Goal: Information Seeking & Learning: Find specific fact

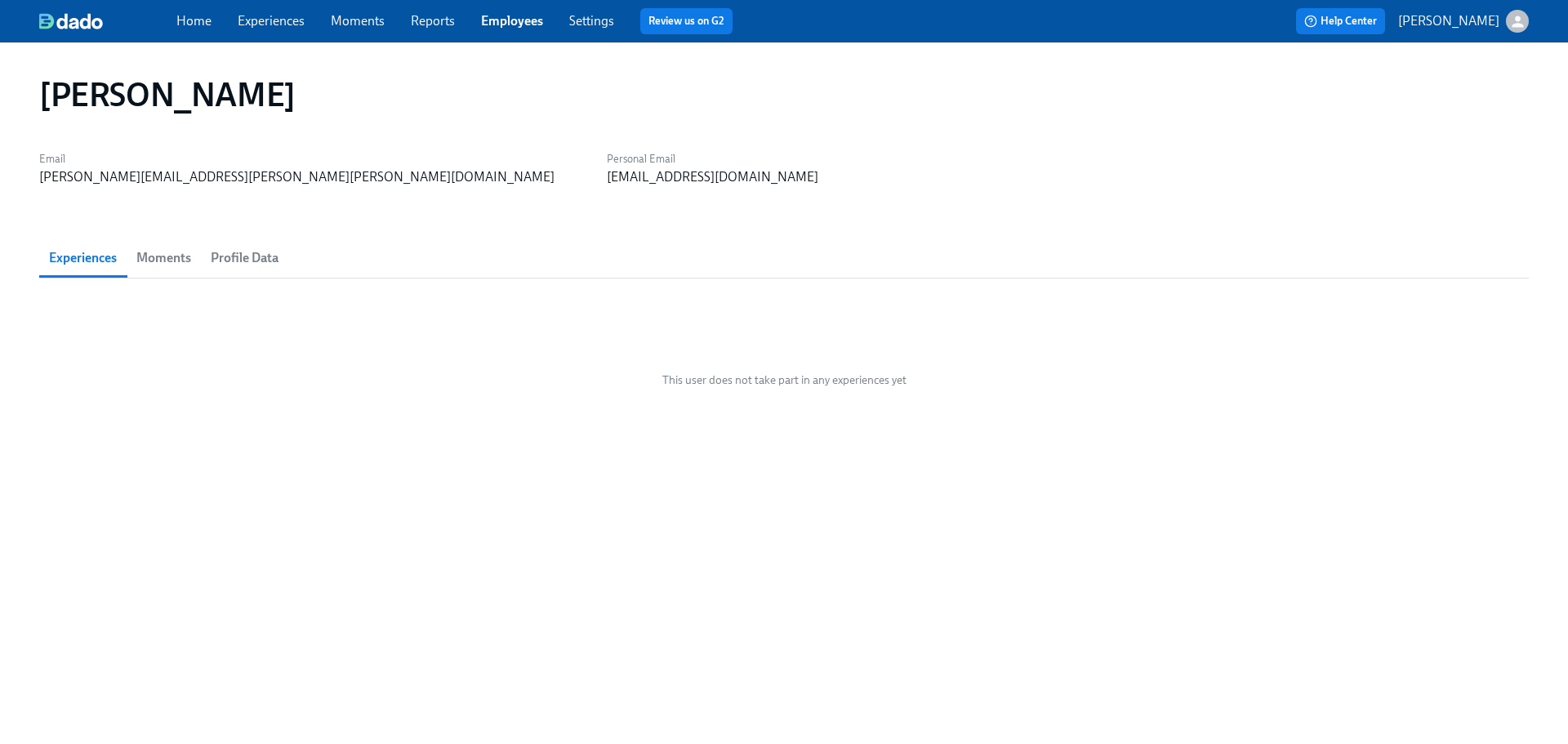
click at [501, 21] on link "Employees" at bounding box center [512, 21] width 62 height 15
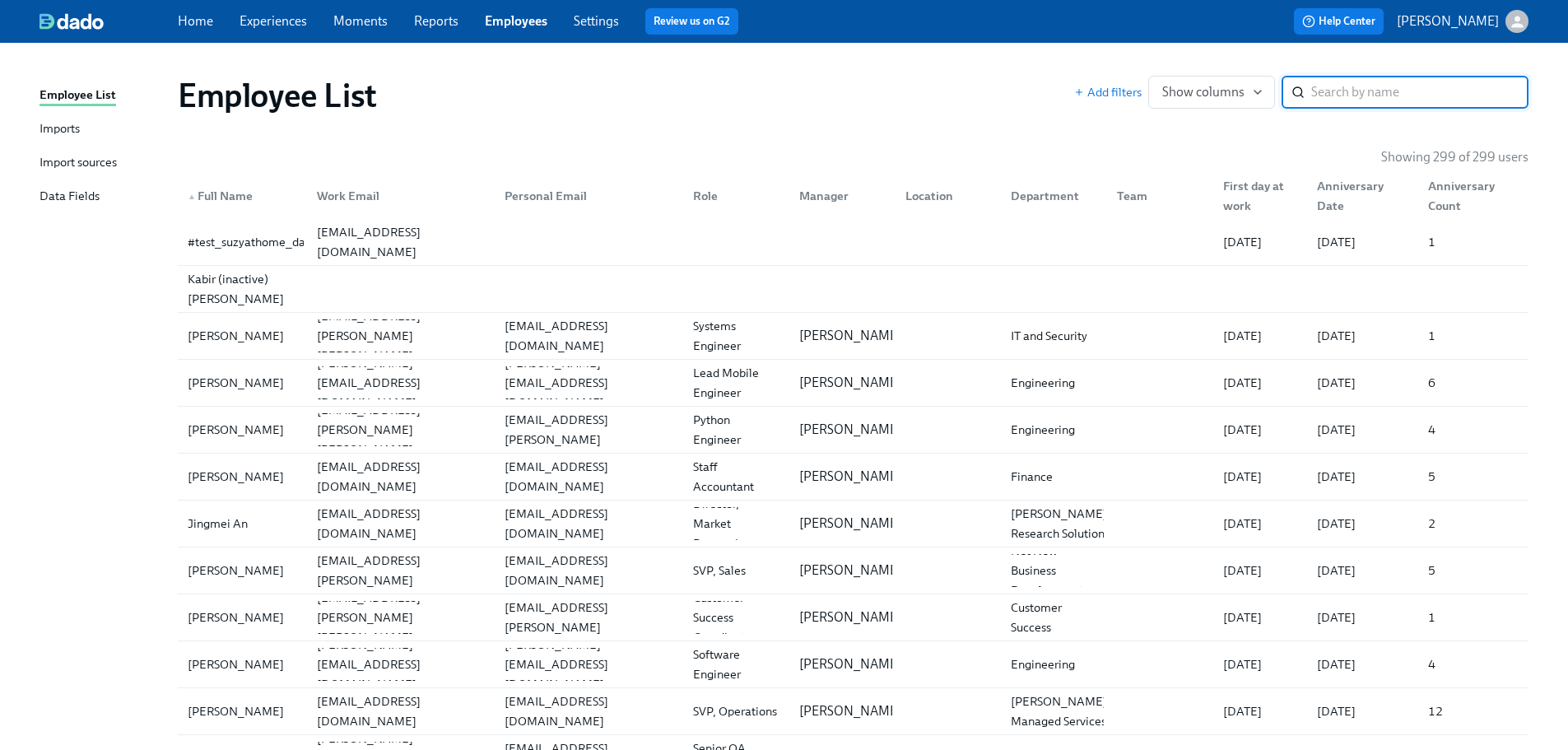
click at [1363, 84] on input "search" at bounding box center [1419, 92] width 217 height 33
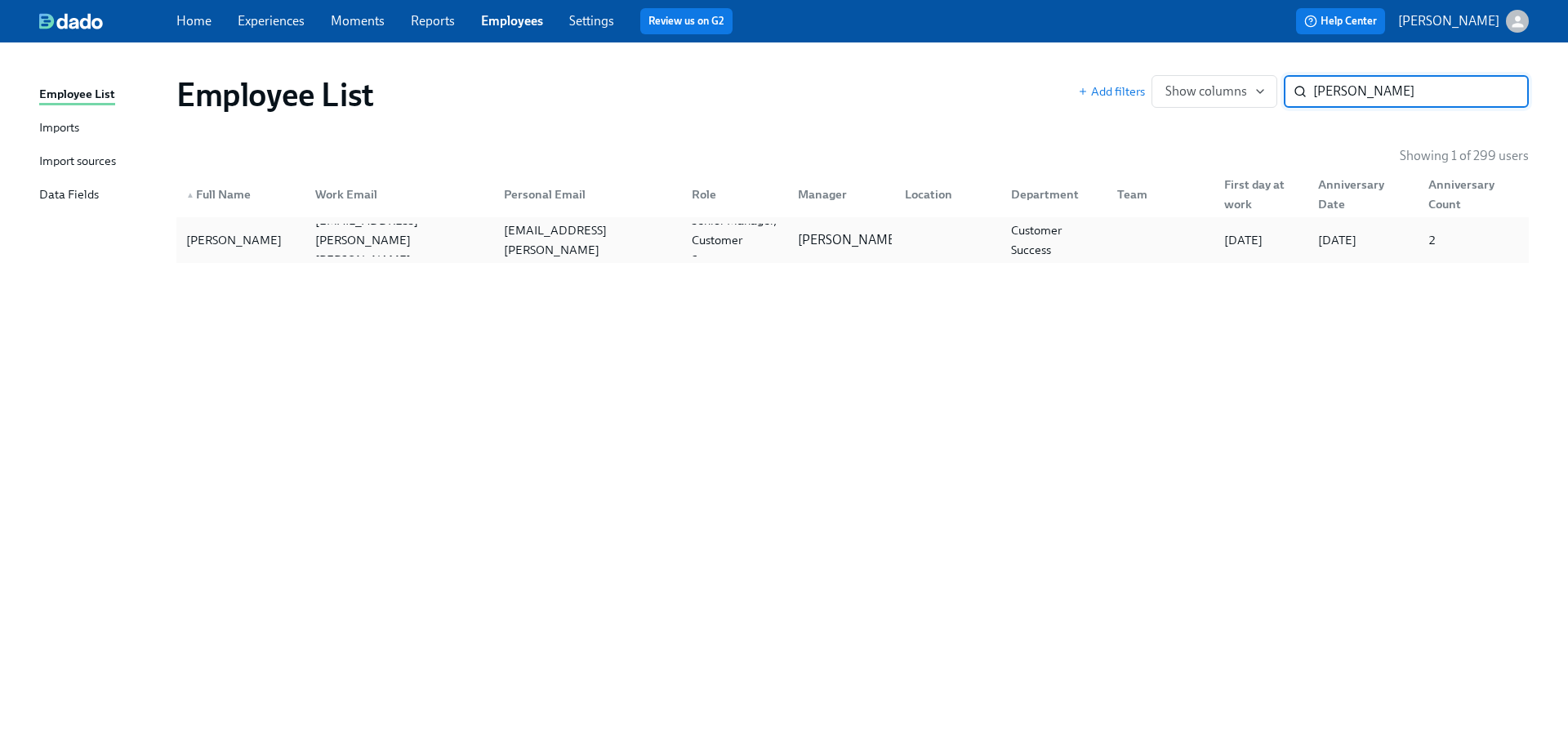
type input "[PERSON_NAME]"
click at [213, 252] on div "[PERSON_NAME]" at bounding box center [240, 240] width 122 height 32
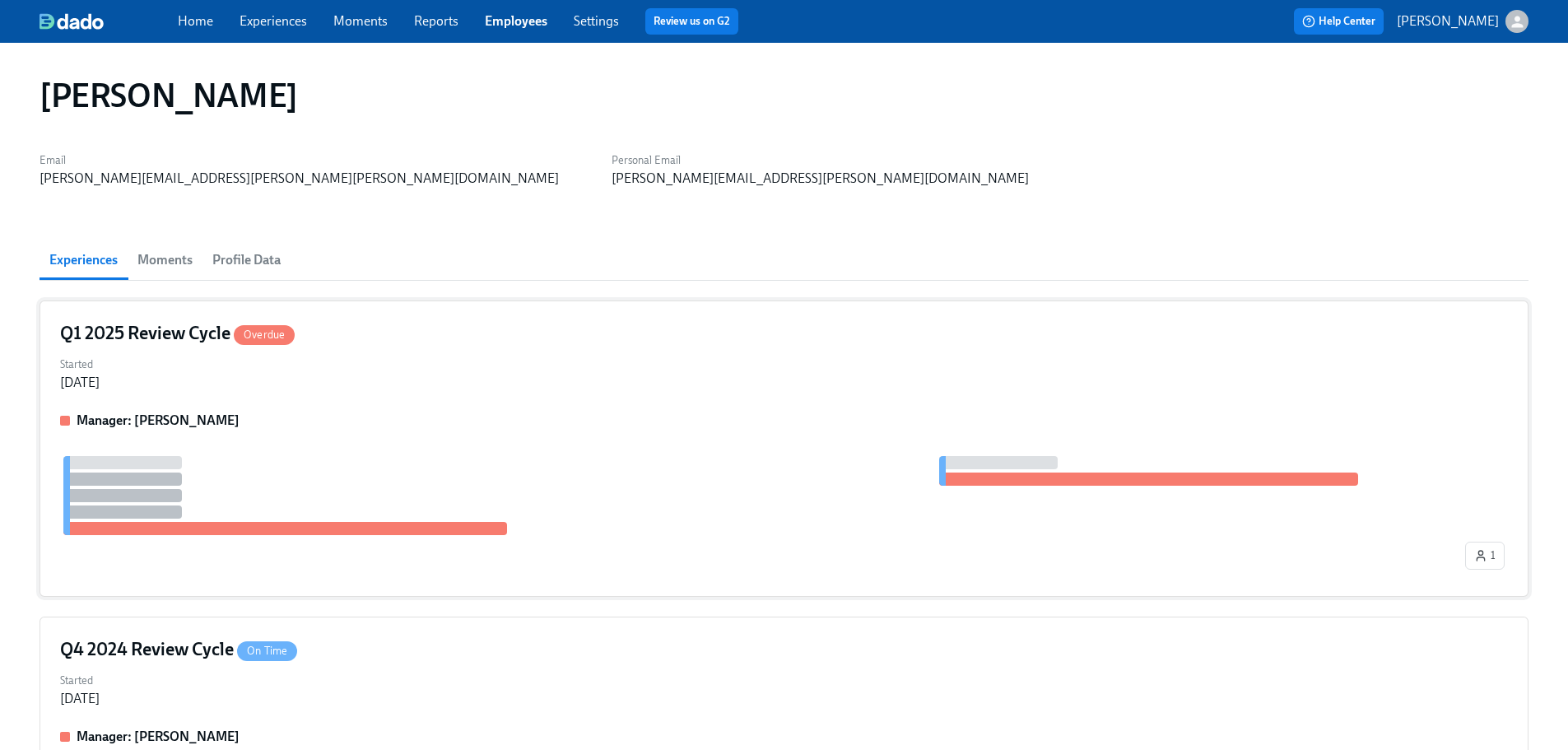
click at [425, 360] on div "Started [DATE]" at bounding box center [784, 371] width 1447 height 39
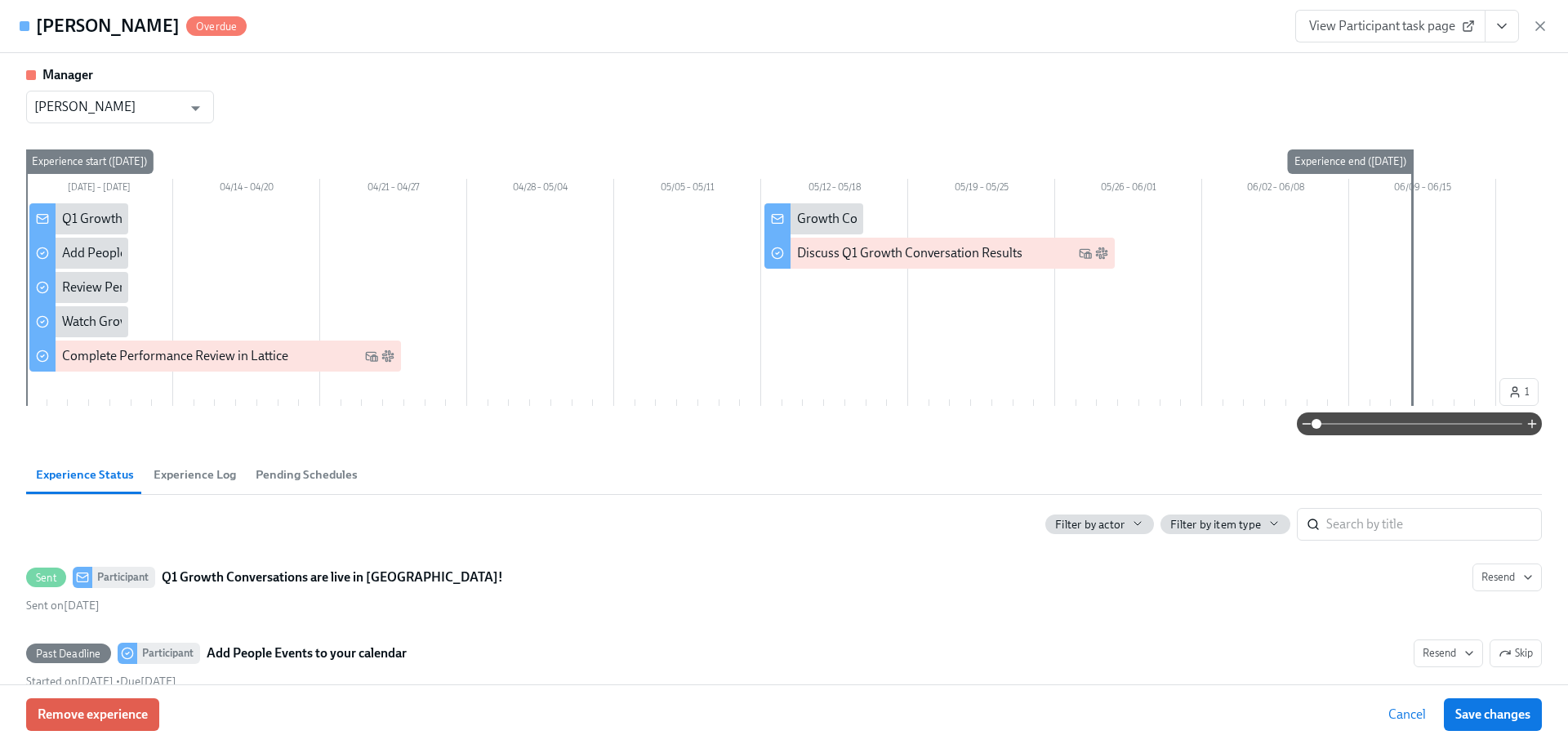
click at [1399, 713] on span "Cancel" at bounding box center [1408, 714] width 38 height 16
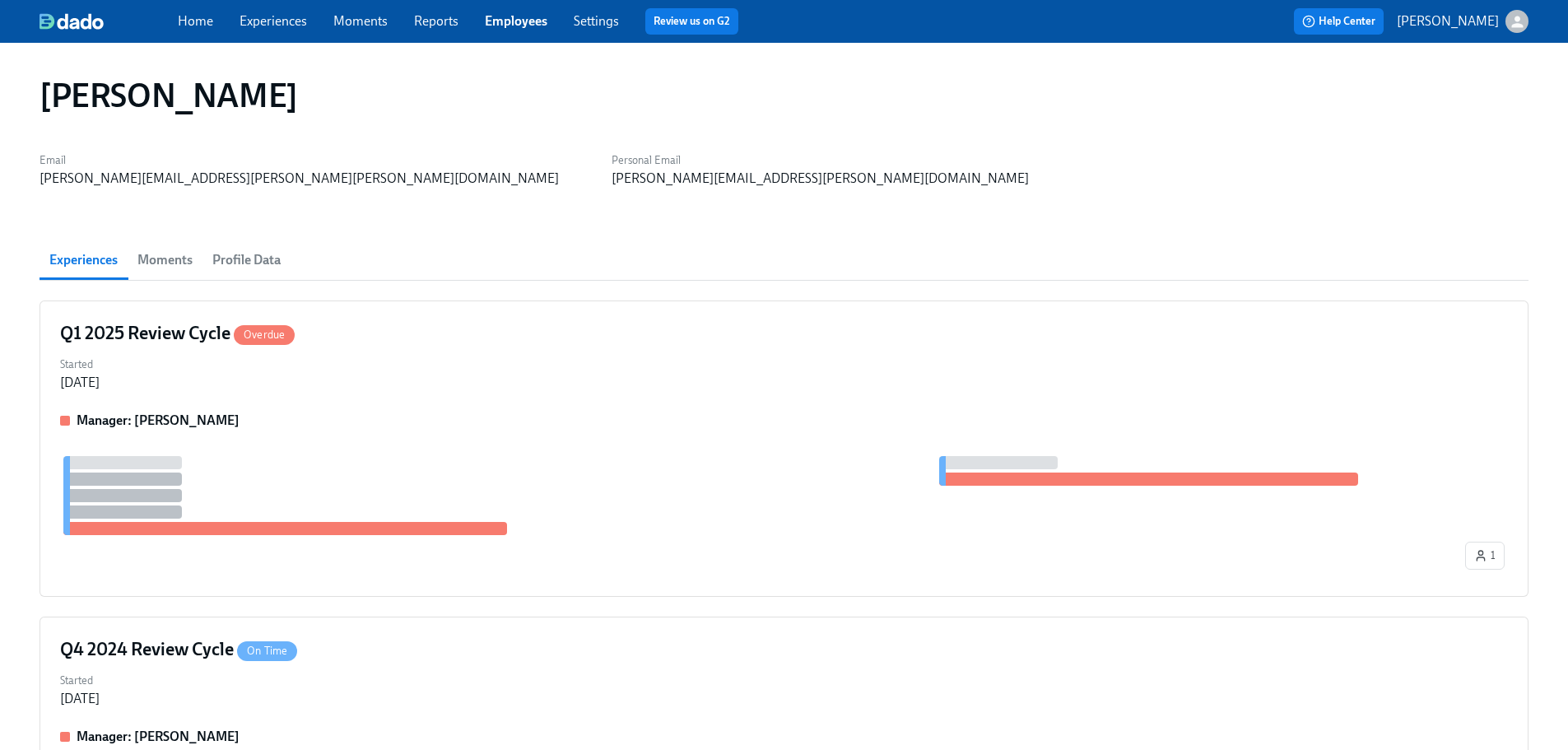
click at [521, 9] on div "Home Experiences Moments Reports Employees Settings Review us on G2" at bounding box center [516, 22] width 675 height 27
click at [518, 22] on link "Employees" at bounding box center [516, 21] width 62 height 15
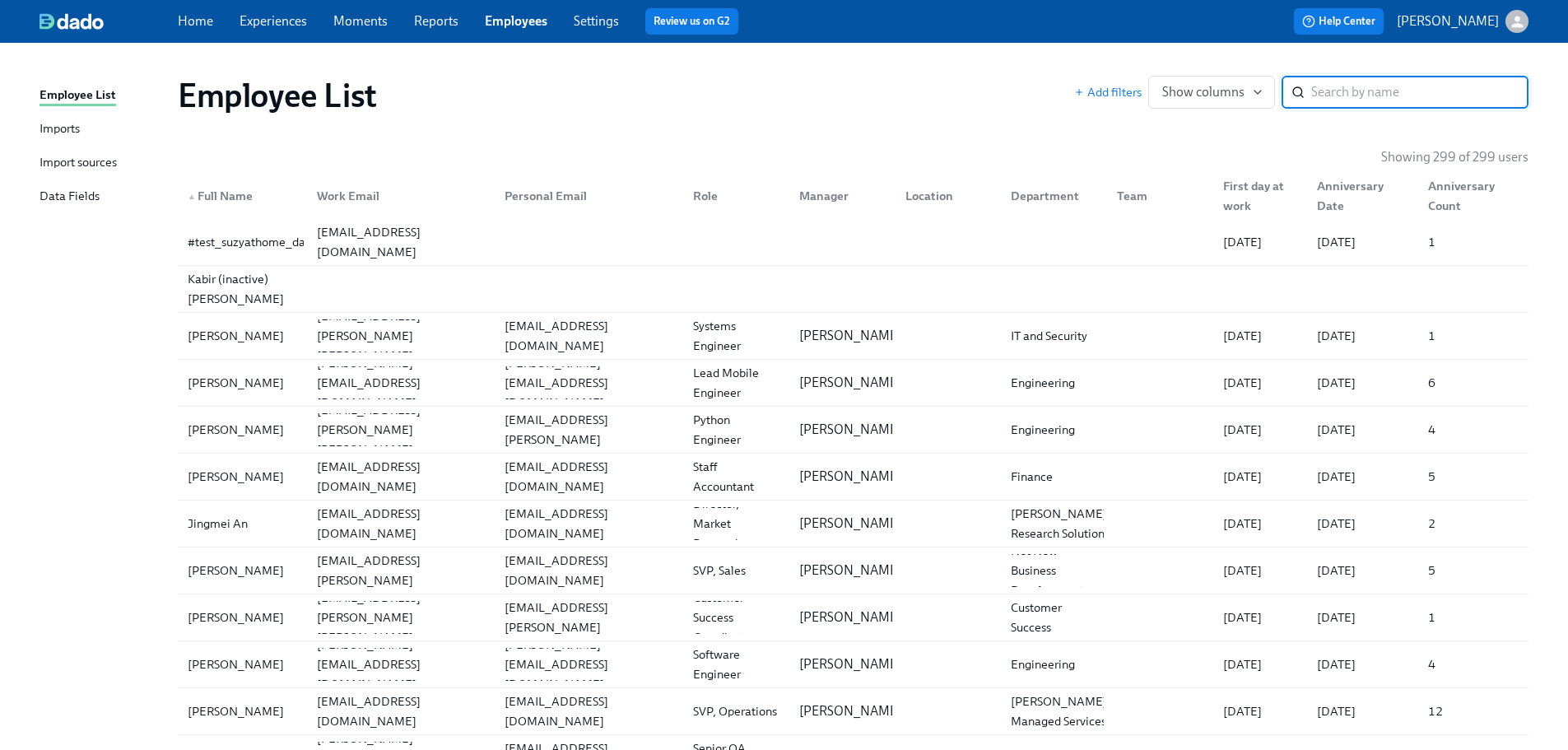
click at [1362, 85] on input "search" at bounding box center [1419, 92] width 217 height 33
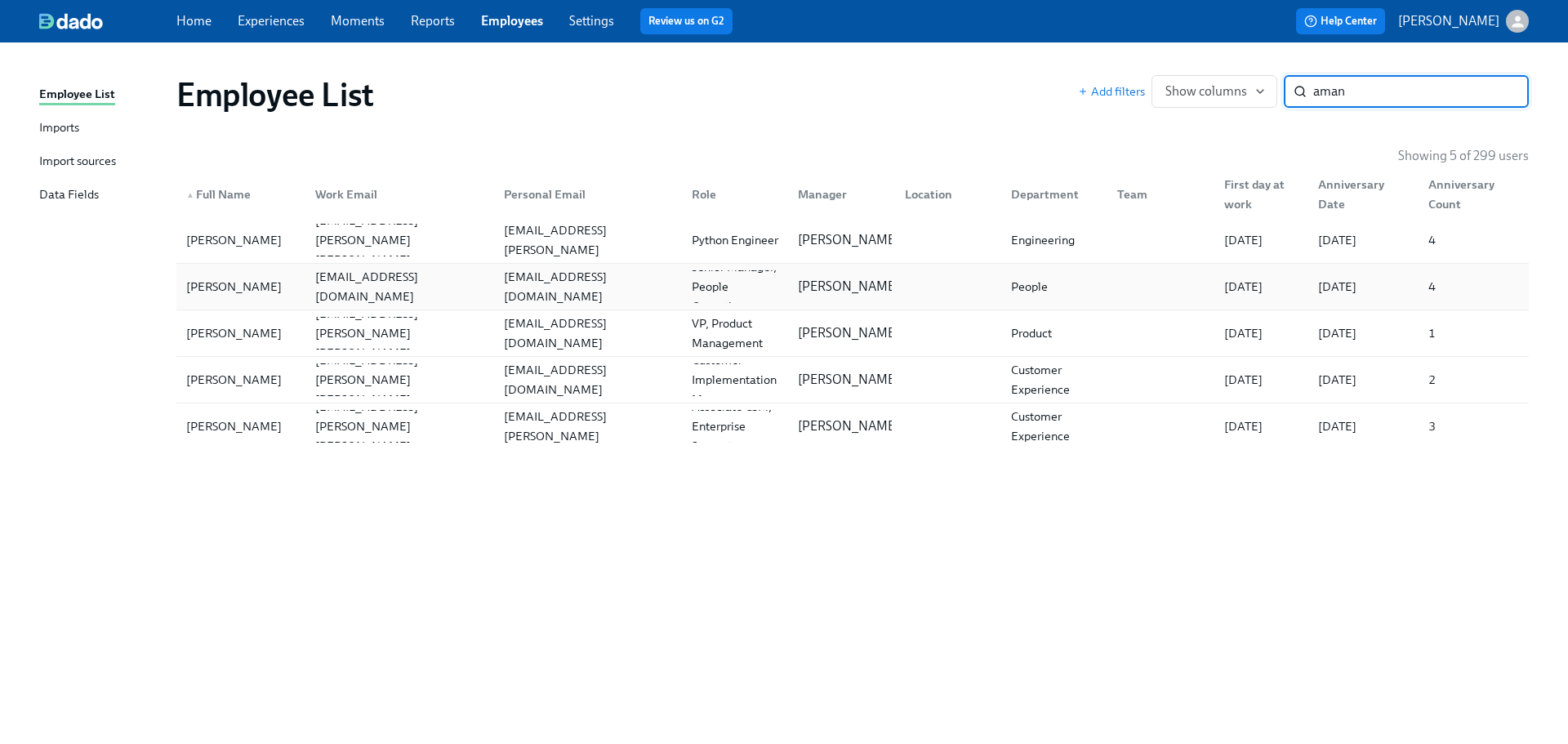
type input "aman"
click at [249, 284] on div "[PERSON_NAME]" at bounding box center [233, 287] width 108 height 20
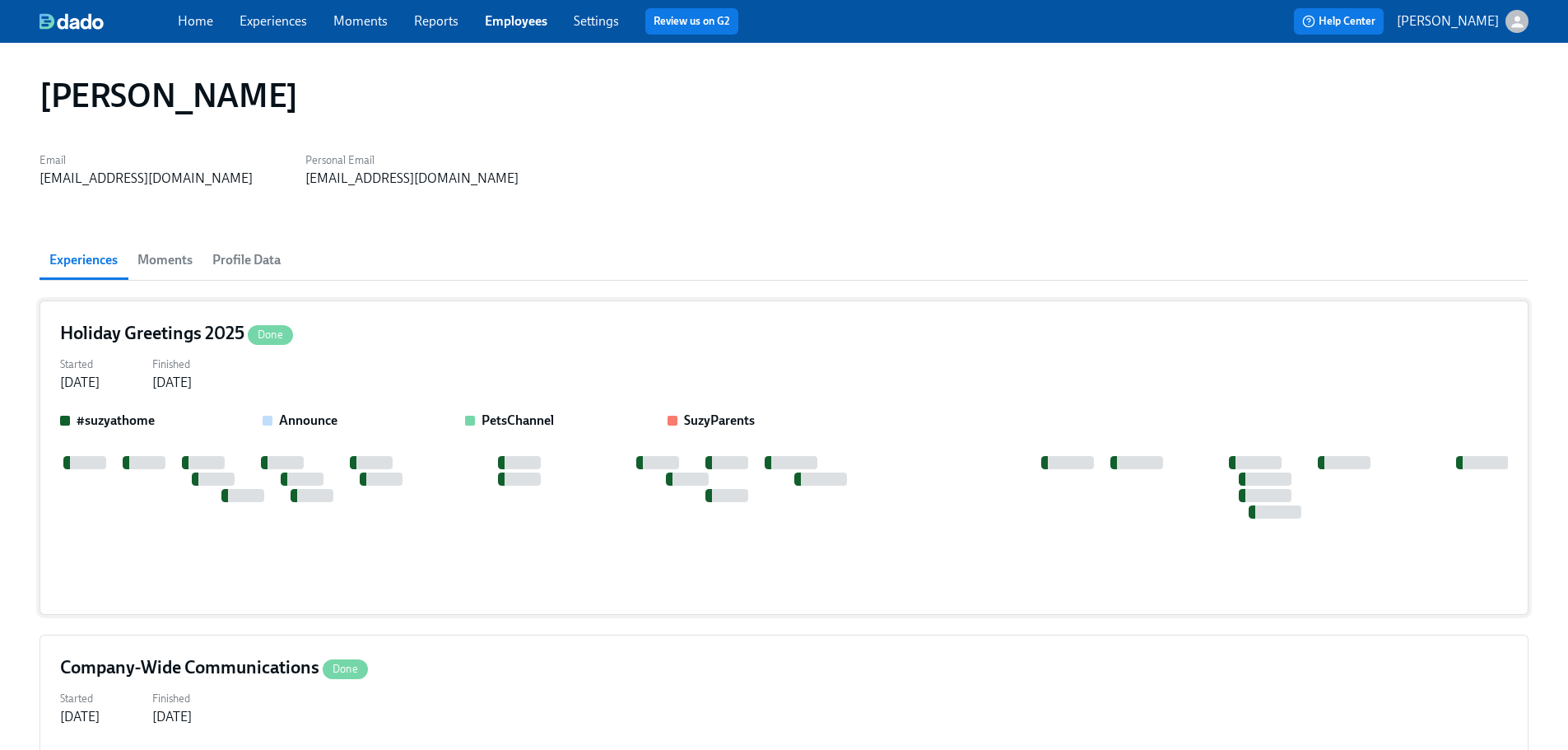
click at [374, 372] on div "Started [DATE] Finished [DATE]" at bounding box center [784, 371] width 1447 height 39
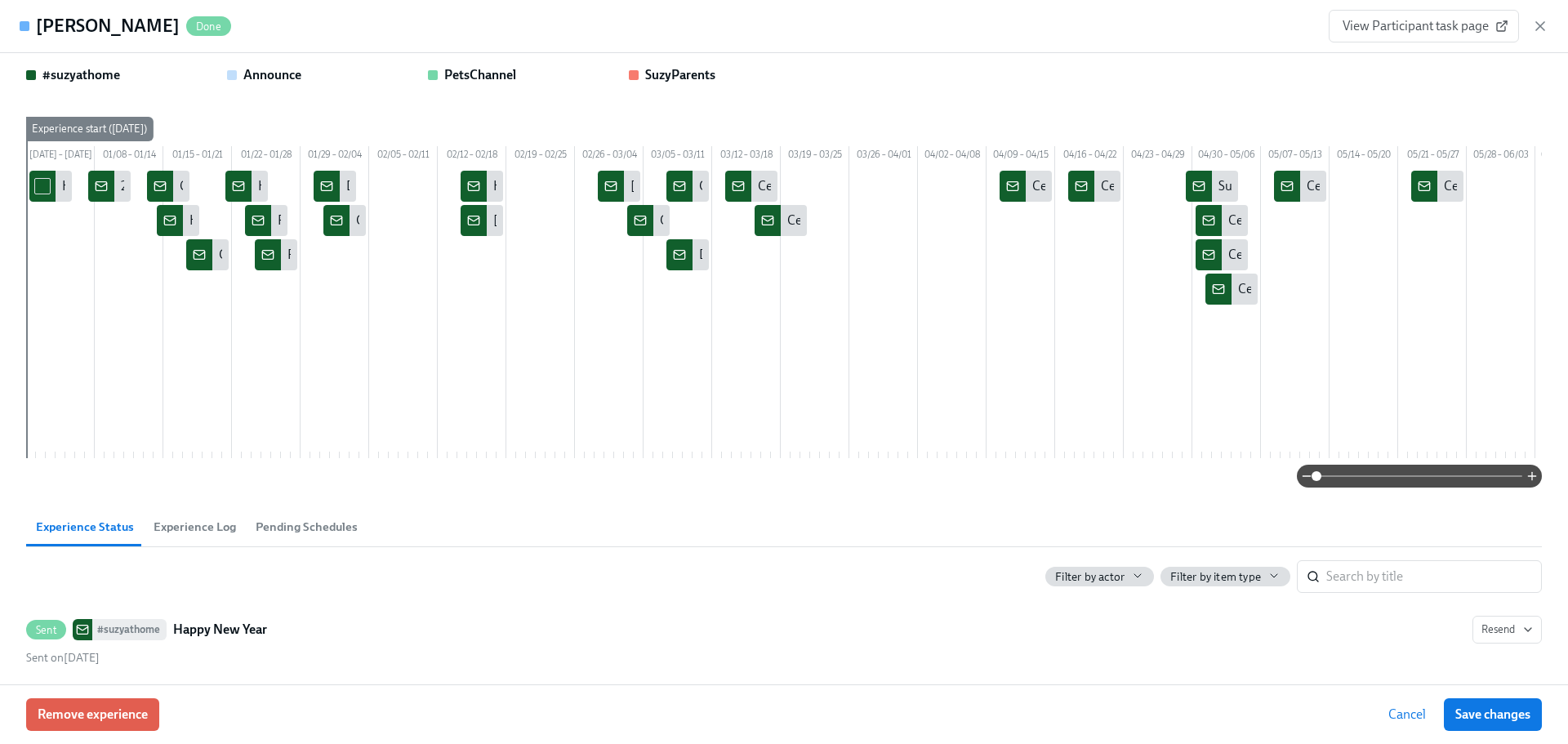
click at [1406, 720] on span "Cancel" at bounding box center [1408, 714] width 38 height 16
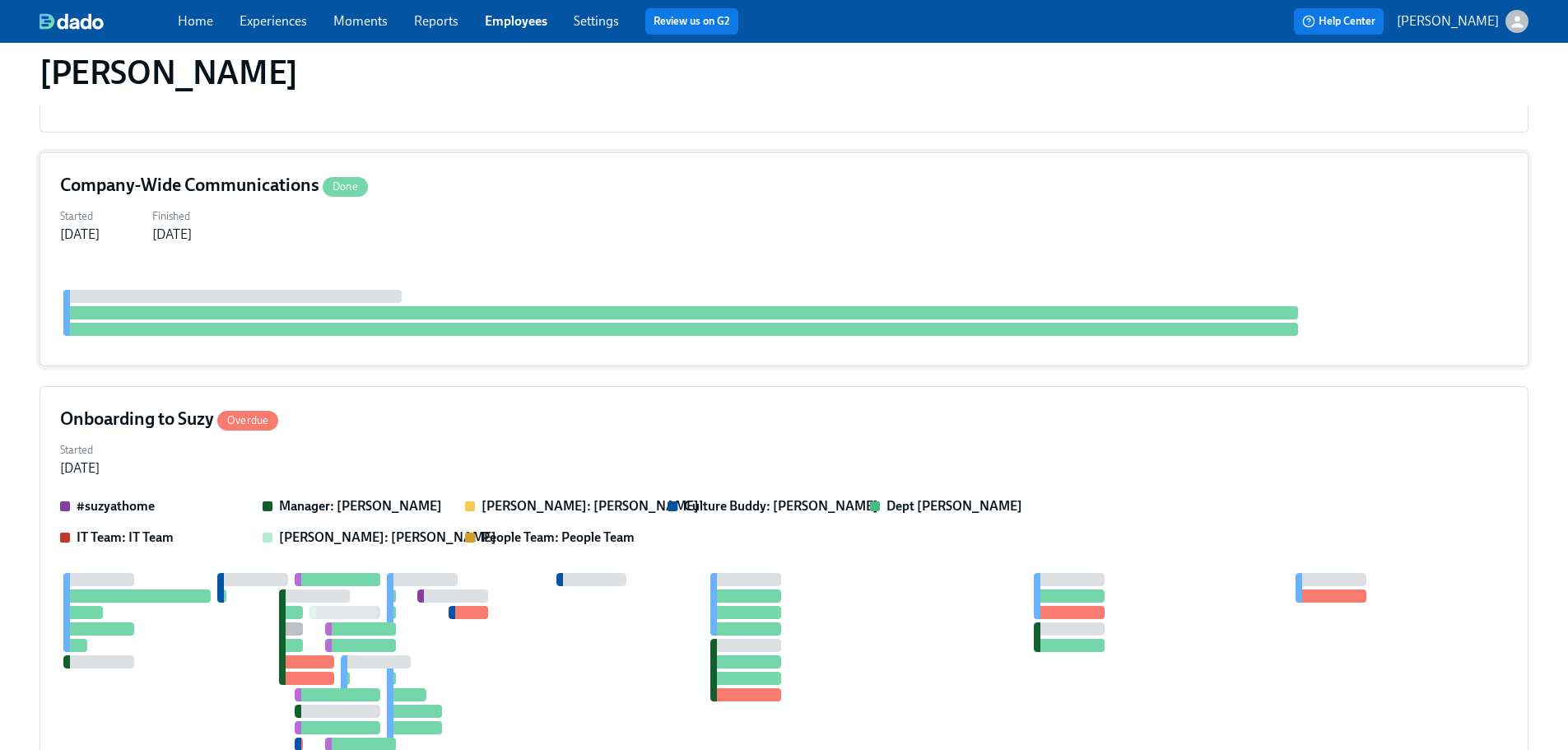
scroll to position [494, 0]
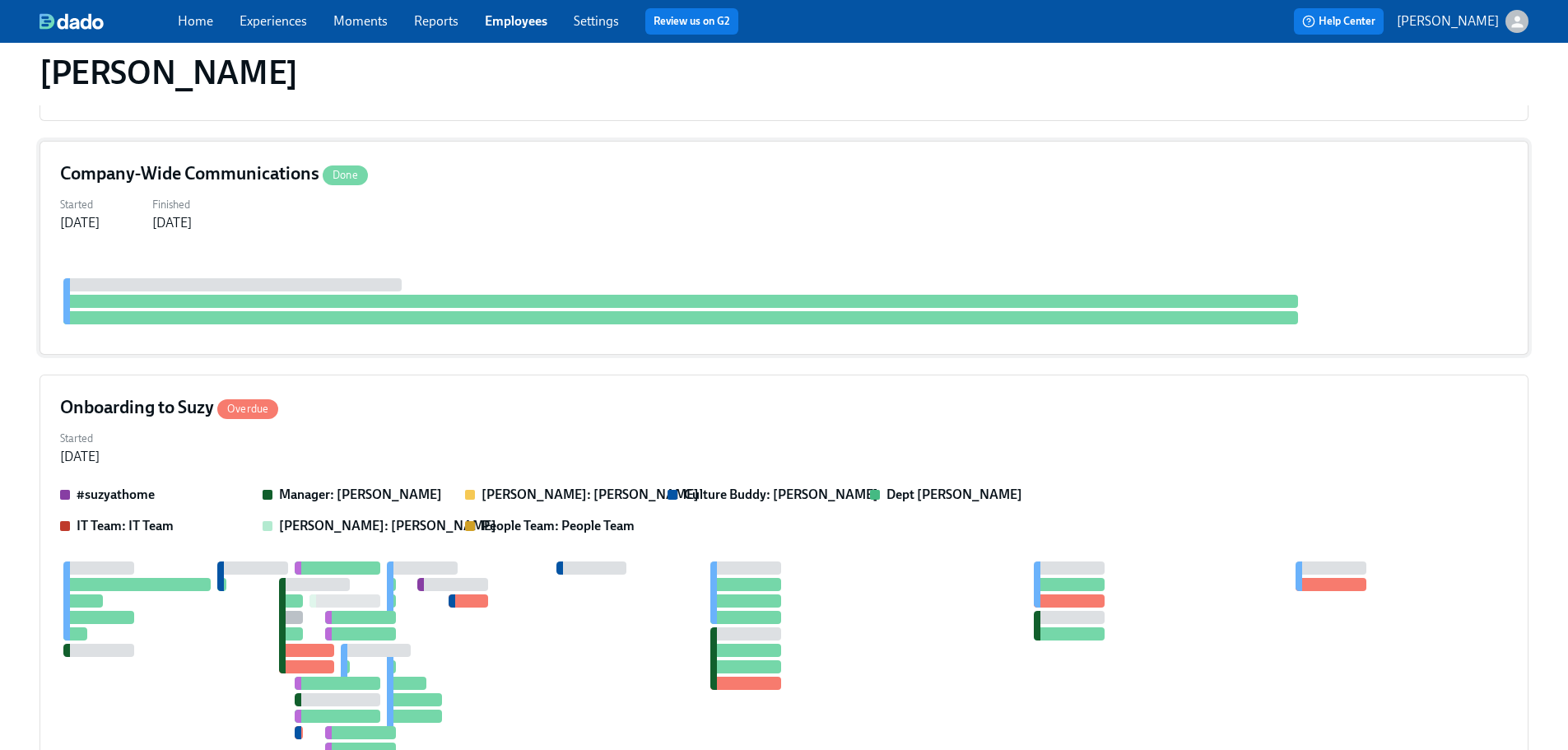
click at [443, 281] on div at bounding box center [784, 293] width 1447 height 82
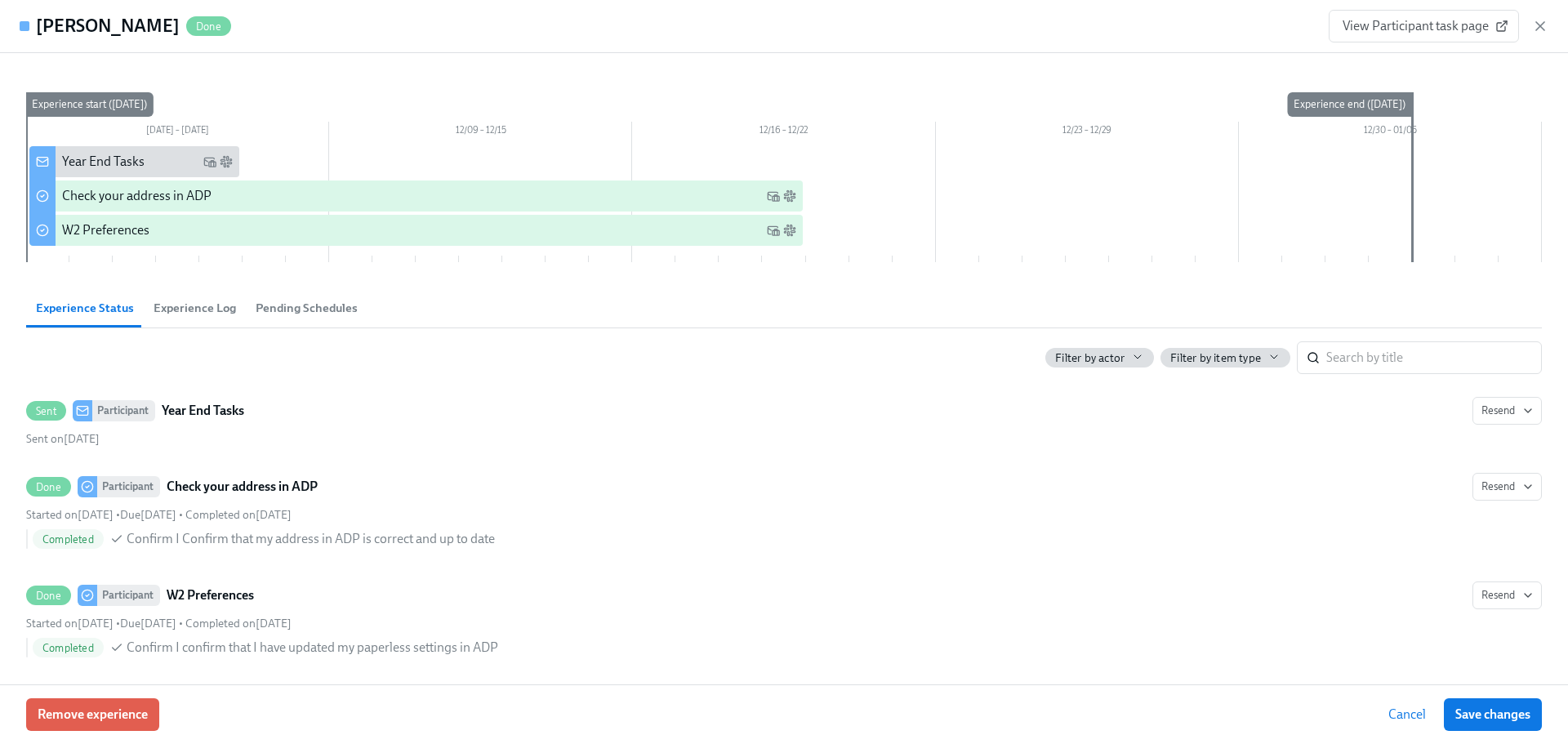
click at [1418, 710] on span "Cancel" at bounding box center [1408, 714] width 38 height 16
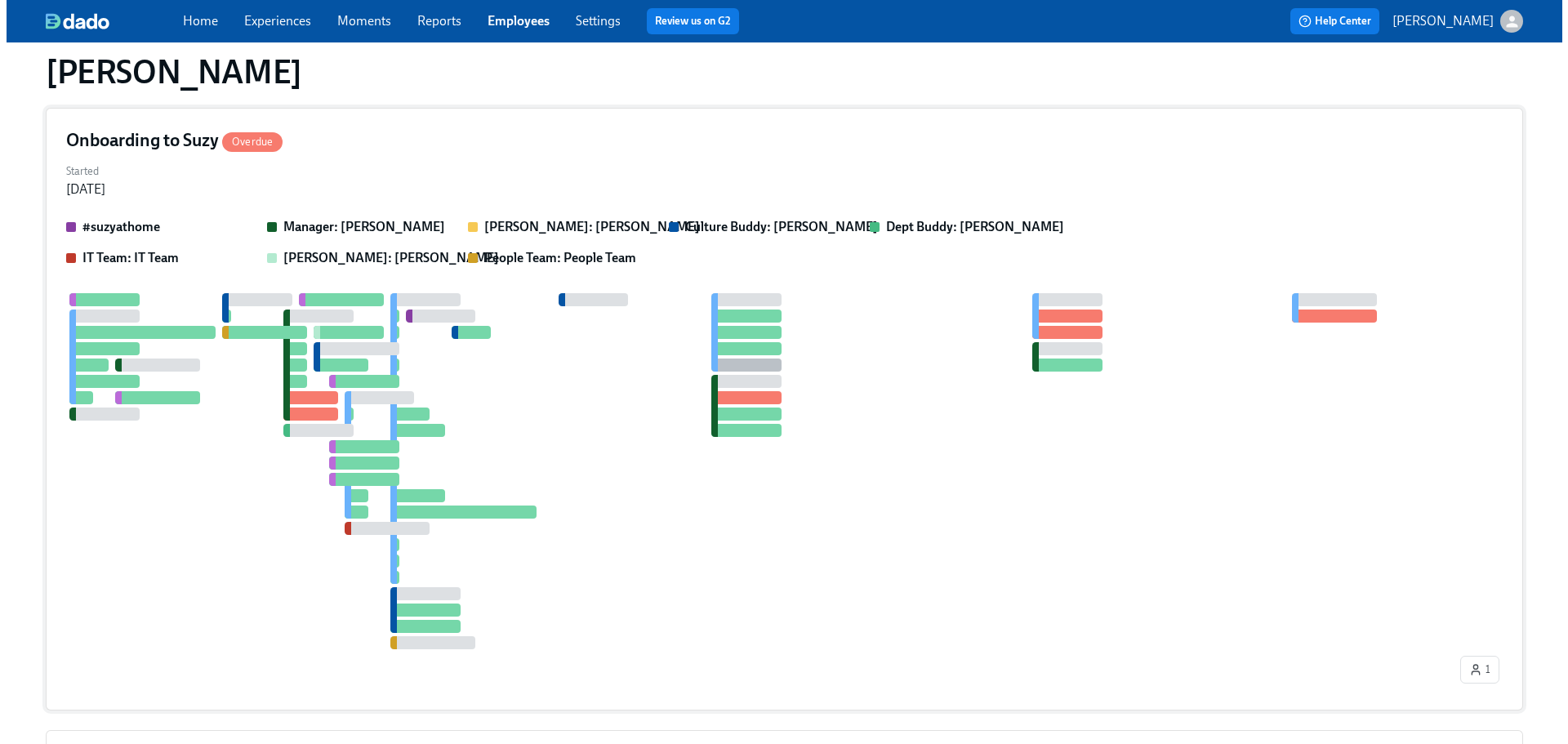
scroll to position [1796, 0]
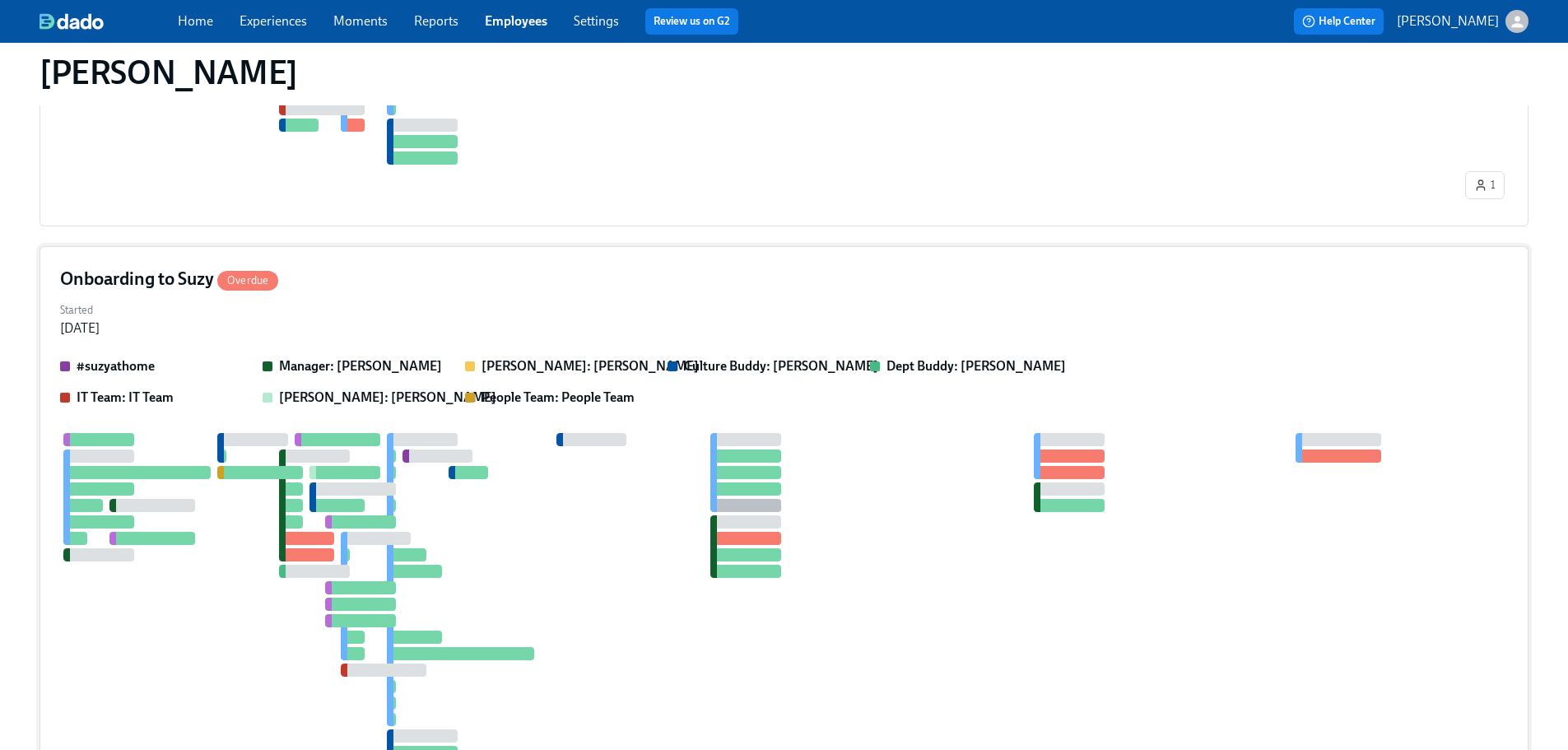
click at [475, 303] on div "Onboarding to Suzy Overdue Started [DATE] #suzyathome Manager: [PERSON_NAME] [P…" at bounding box center [784, 549] width 1489 height 607
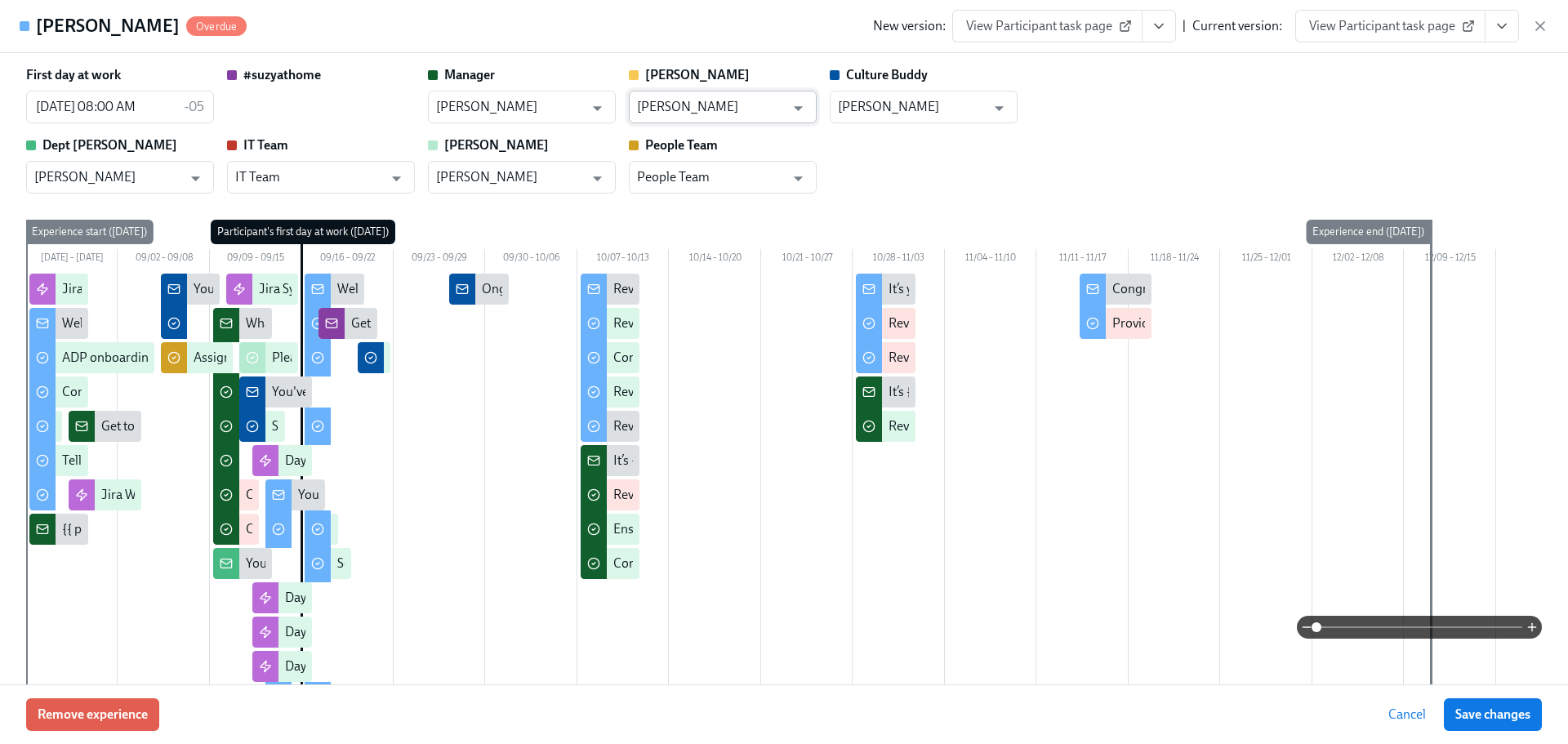
click at [783, 113] on input "[PERSON_NAME]" at bounding box center [711, 106] width 148 height 32
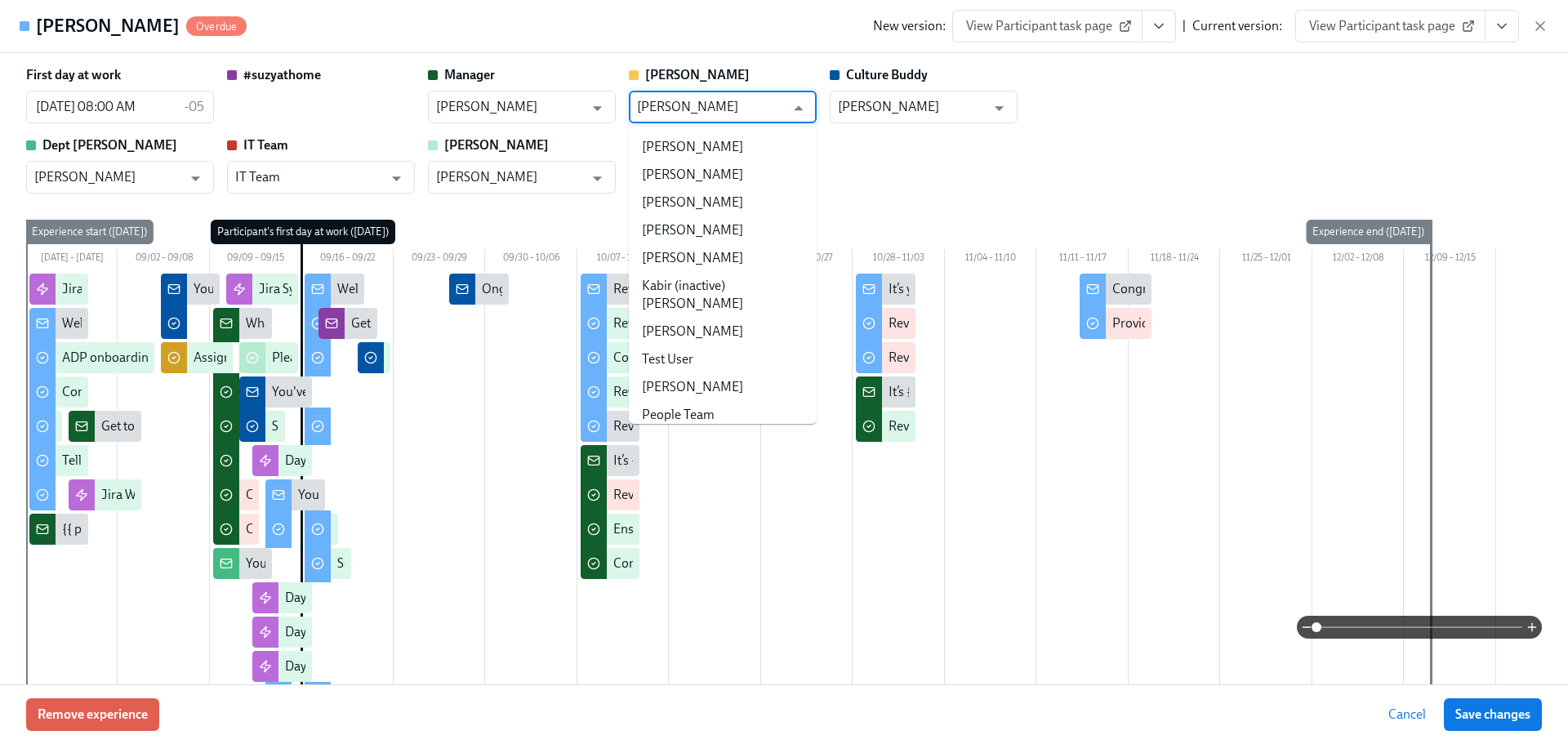
scroll to position [2257, 0]
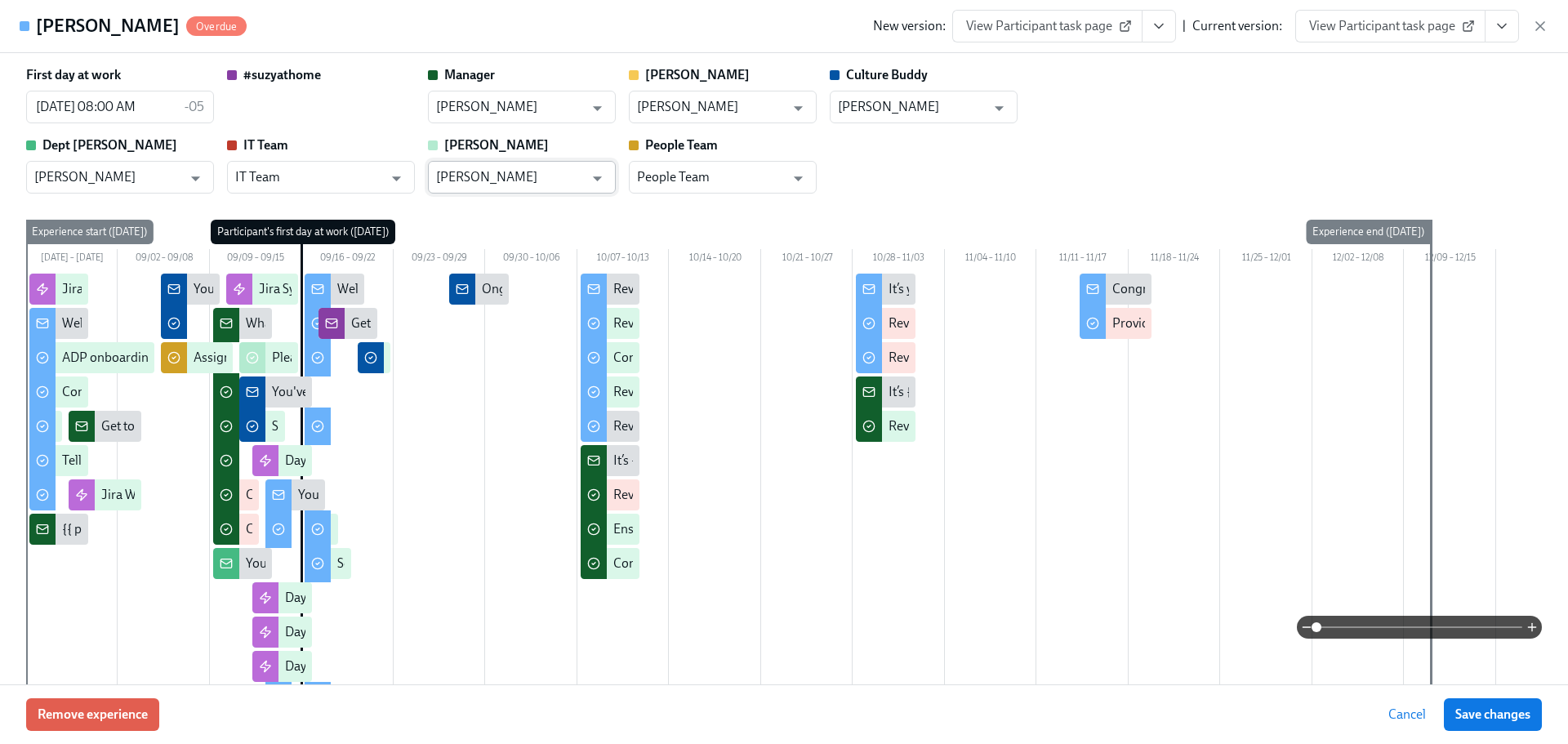
drag, startPoint x: 751, startPoint y: 52, endPoint x: 561, endPoint y: 167, distance: 222.1
click at [751, 53] on div "[PERSON_NAME] Overdue New version: View Participant task page | Current version…" at bounding box center [784, 372] width 1568 height 744
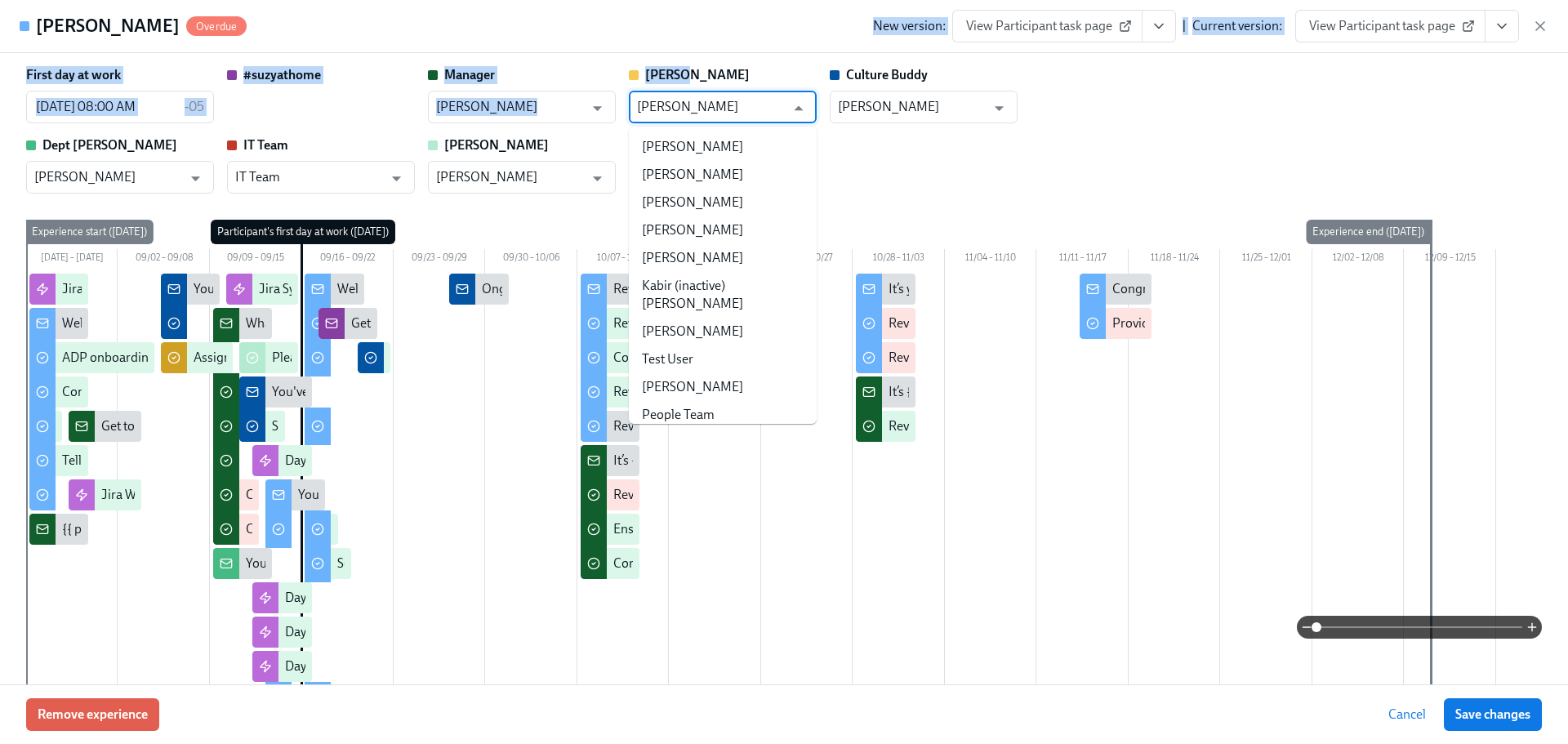
click at [763, 105] on input "[PERSON_NAME]" at bounding box center [711, 106] width 148 height 32
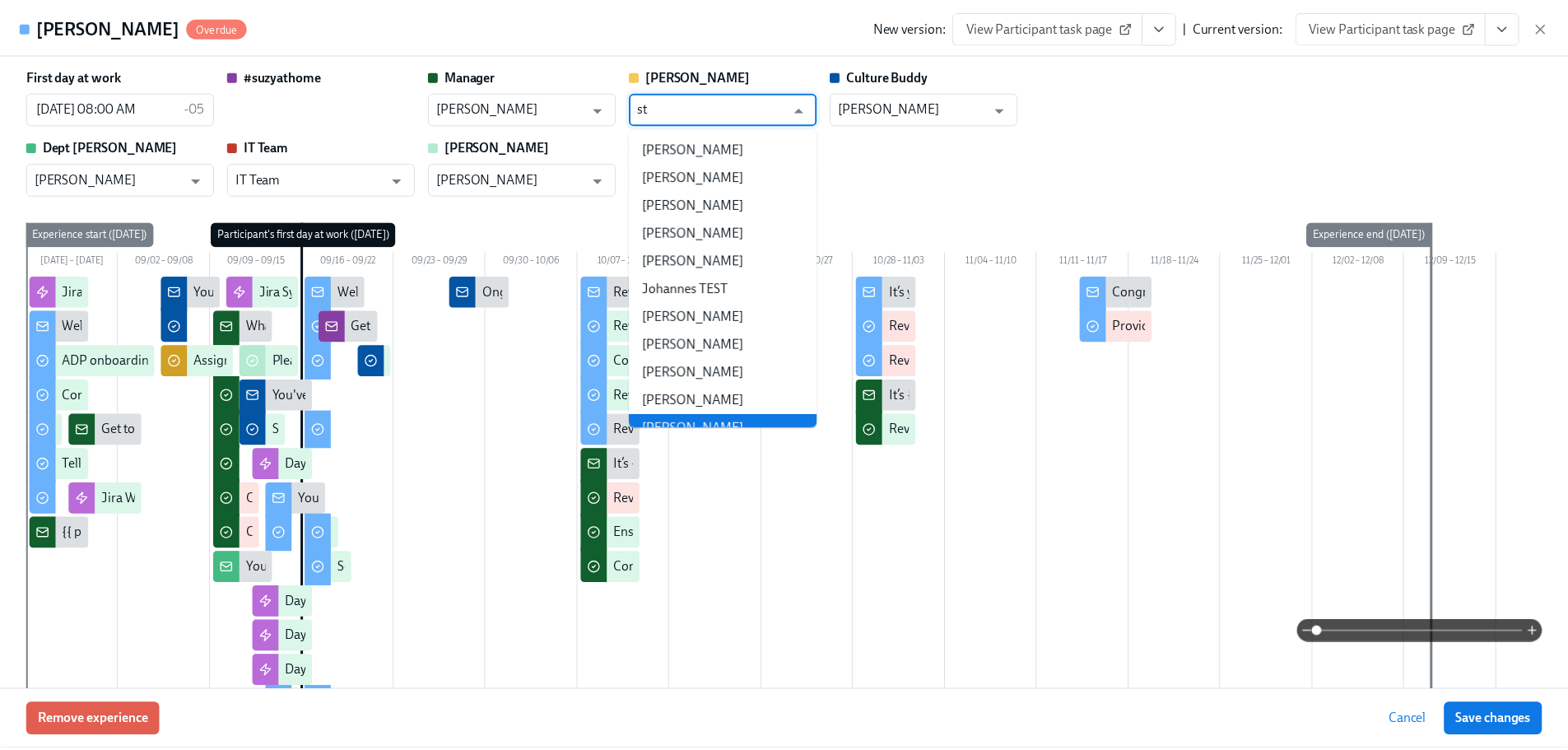
scroll to position [0, 0]
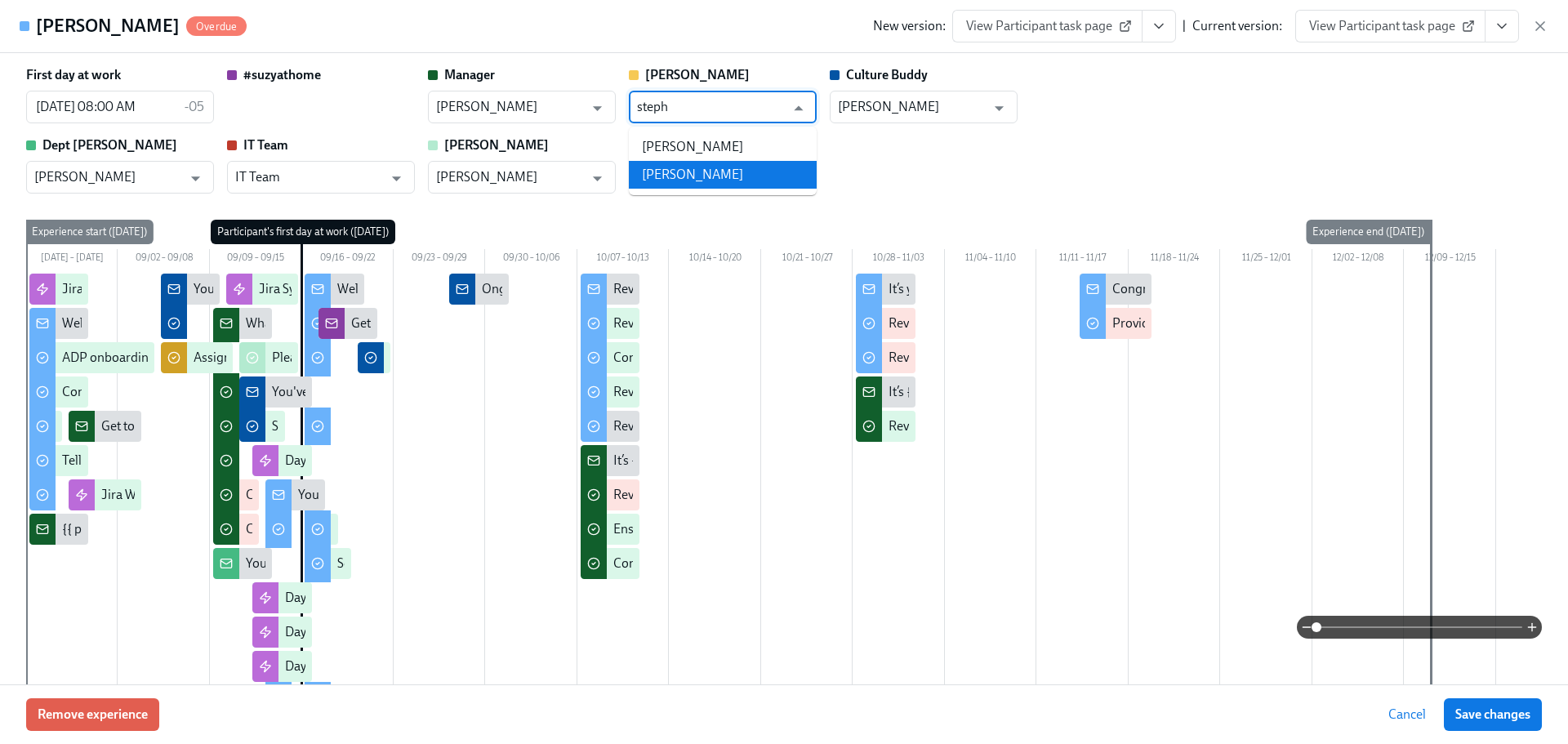
click at [739, 168] on li "[PERSON_NAME]" at bounding box center [722, 174] width 188 height 28
type input "[PERSON_NAME]"
click at [1483, 729] on button "Save changes" at bounding box center [1492, 715] width 98 height 32
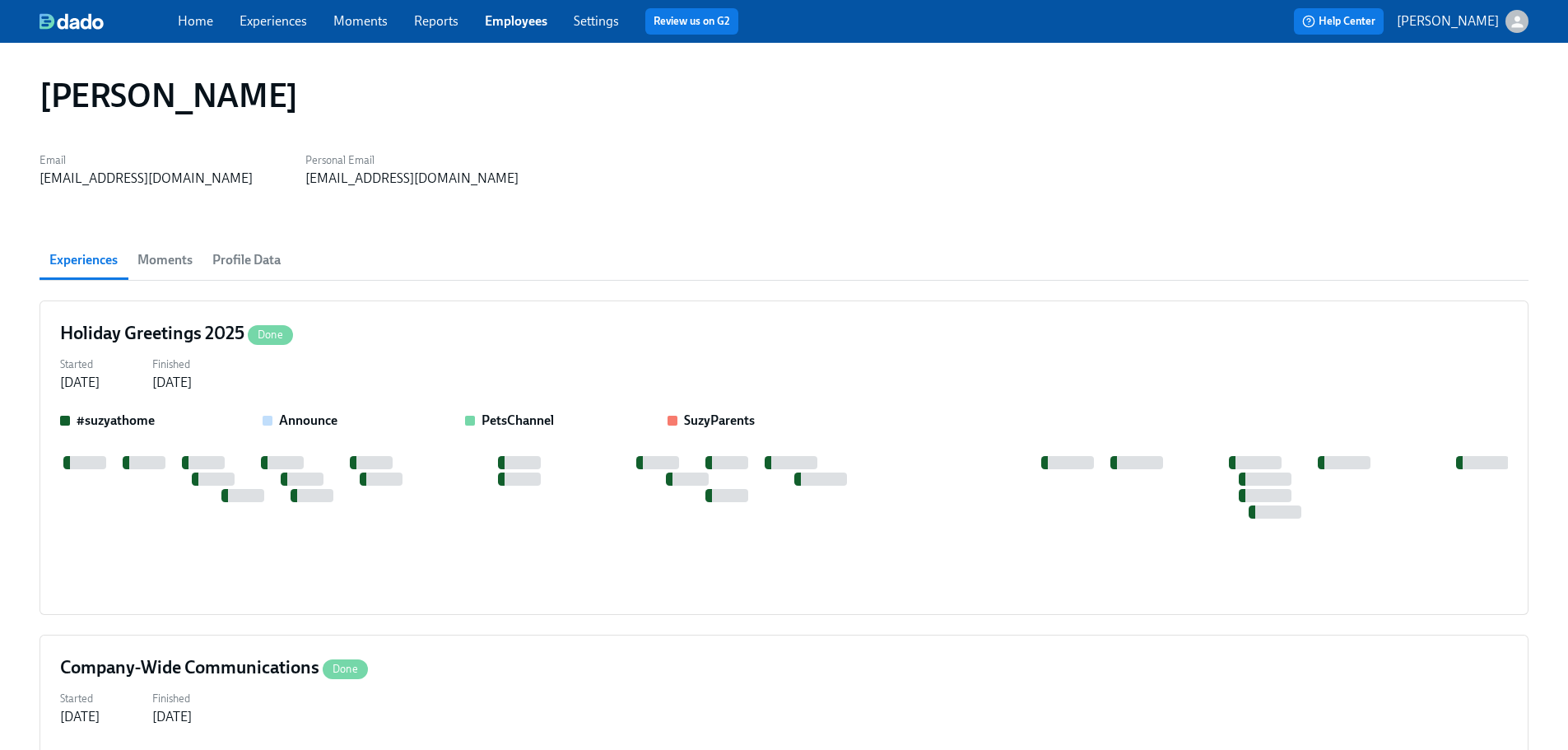
click at [519, 26] on link "Employees" at bounding box center [516, 21] width 62 height 15
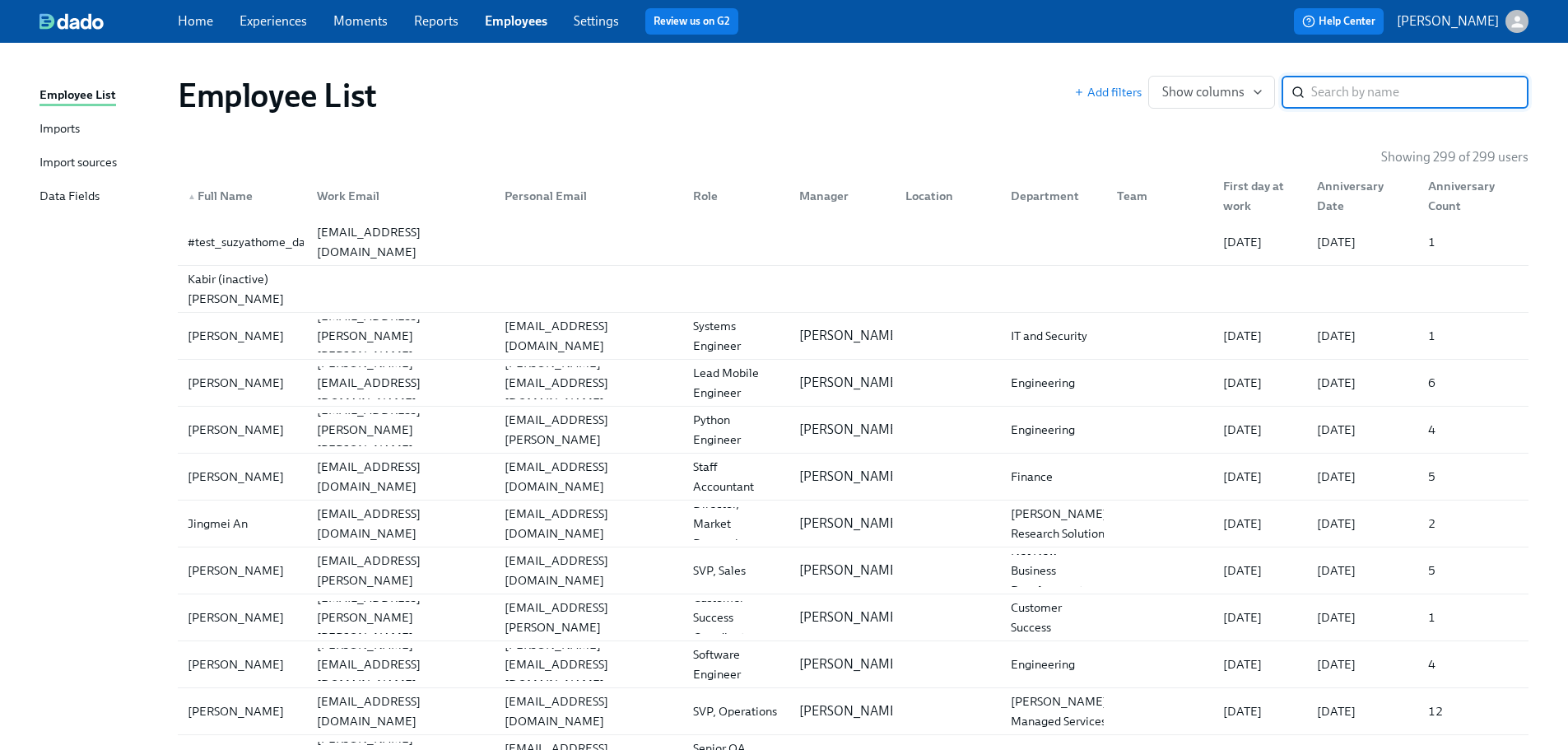
click at [1344, 99] on input "search" at bounding box center [1419, 92] width 217 height 33
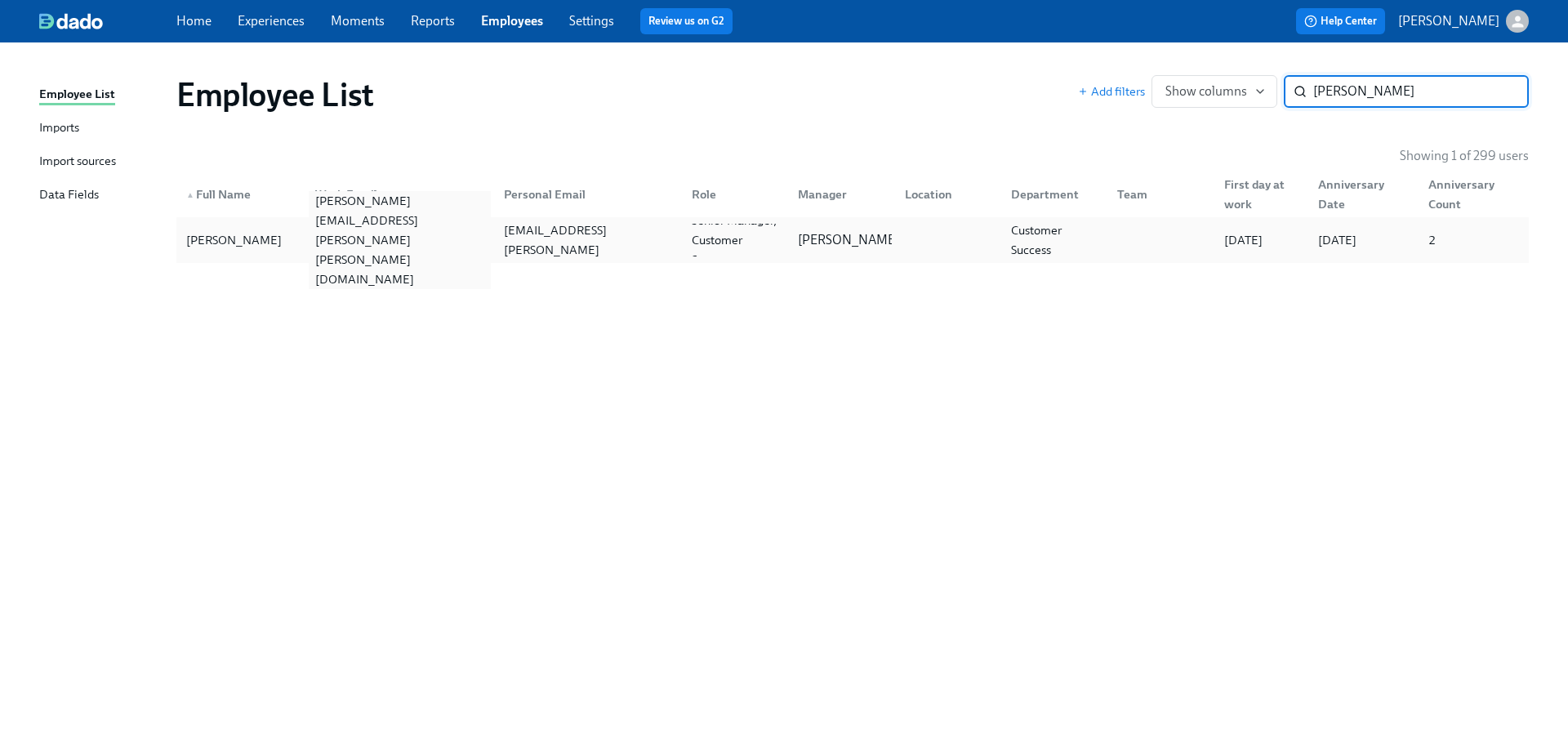
type input "[PERSON_NAME]"
click at [394, 246] on div "[PERSON_NAME][EMAIL_ADDRESS][PERSON_NAME][PERSON_NAME][DOMAIN_NAME]" at bounding box center [399, 239] width 181 height 98
